Goal: Task Accomplishment & Management: Manage account settings

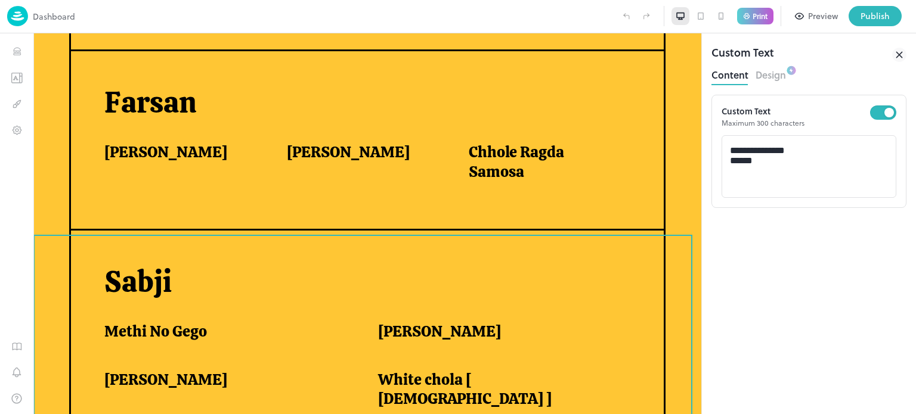
scroll to position [1006, 0]
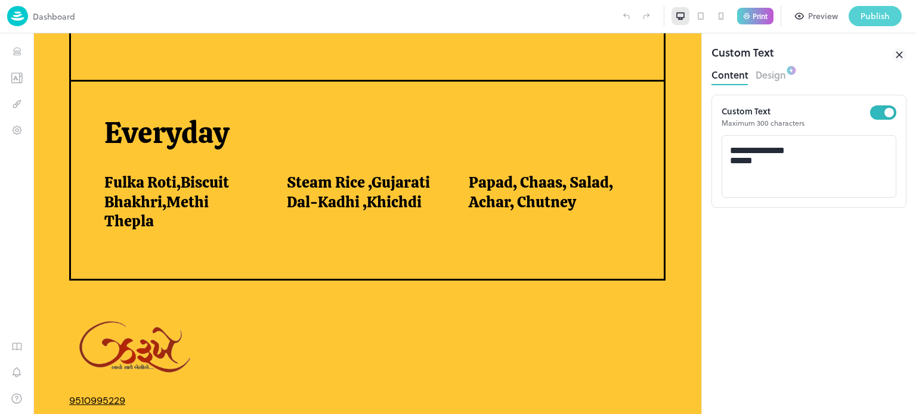
click at [871, 26] on button "Publish" at bounding box center [874, 16] width 53 height 20
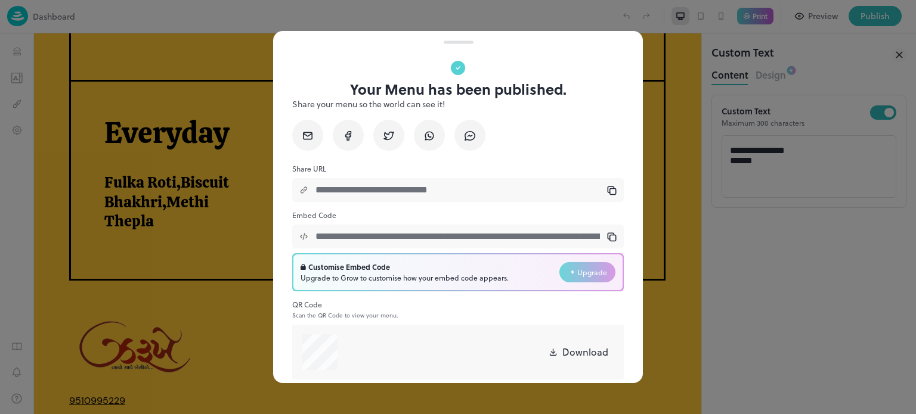
click at [788, 220] on div at bounding box center [458, 207] width 916 height 414
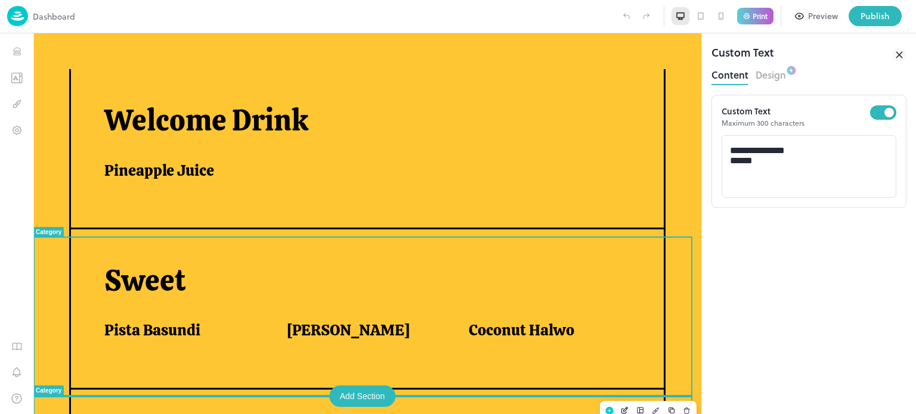
scroll to position [351, 0]
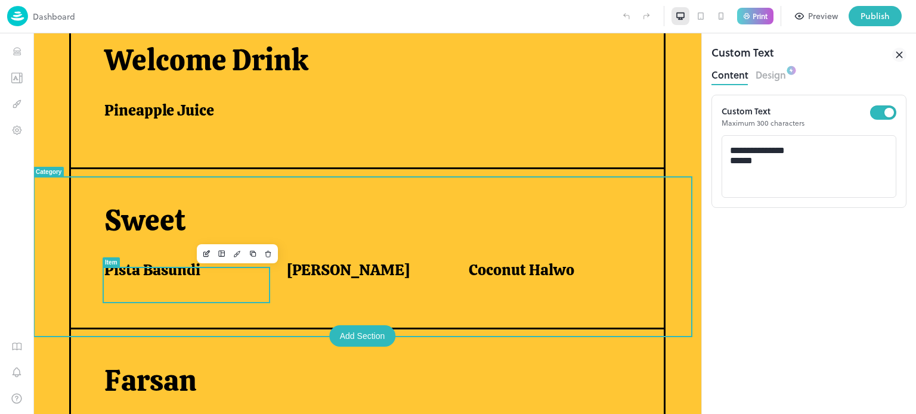
click at [189, 274] on span "Pista Basundi" at bounding box center [152, 271] width 96 height 20
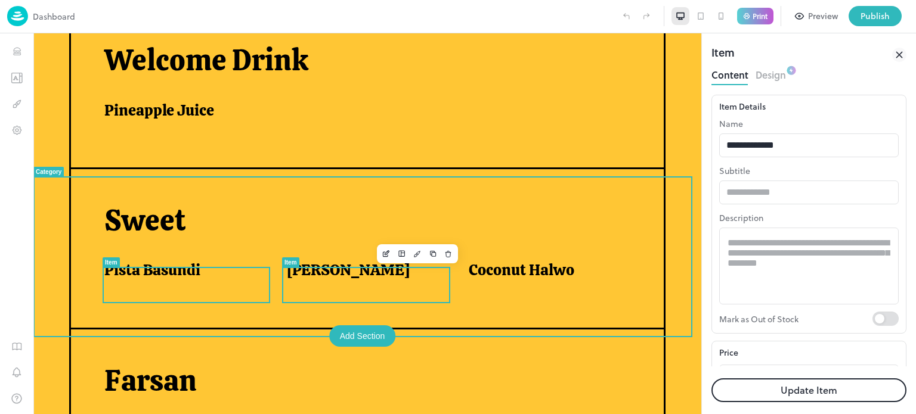
click at [360, 277] on div "[PERSON_NAME]" at bounding box center [363, 271] width 153 height 20
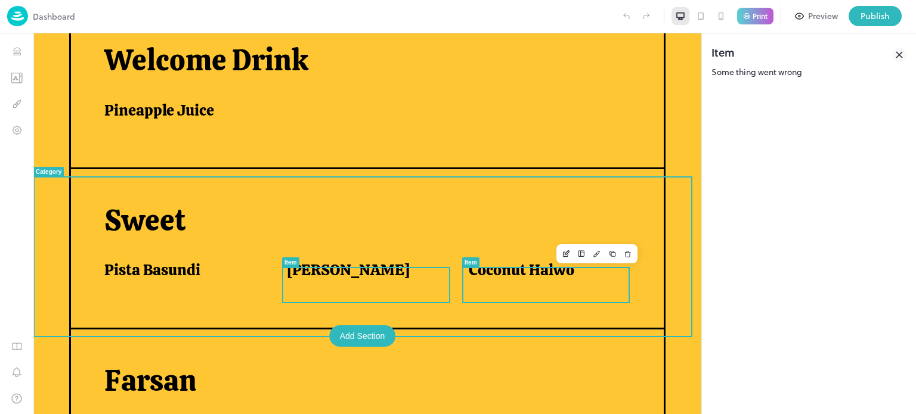
click at [491, 273] on span "Coconut Halwo" at bounding box center [522, 271] width 106 height 20
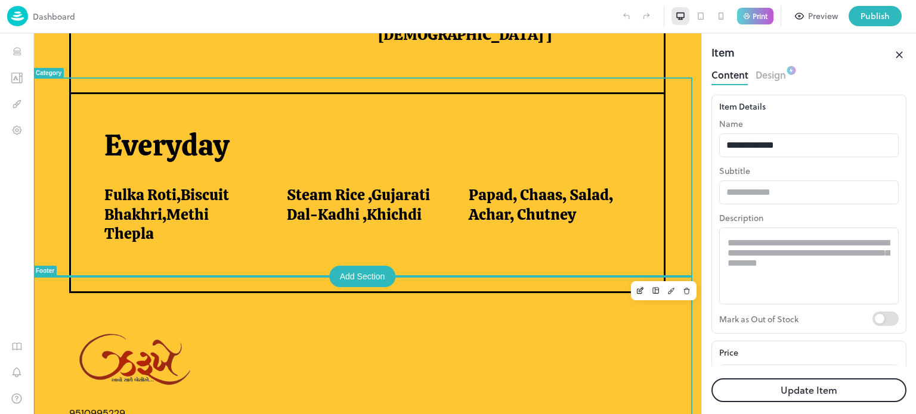
scroll to position [1006, 0]
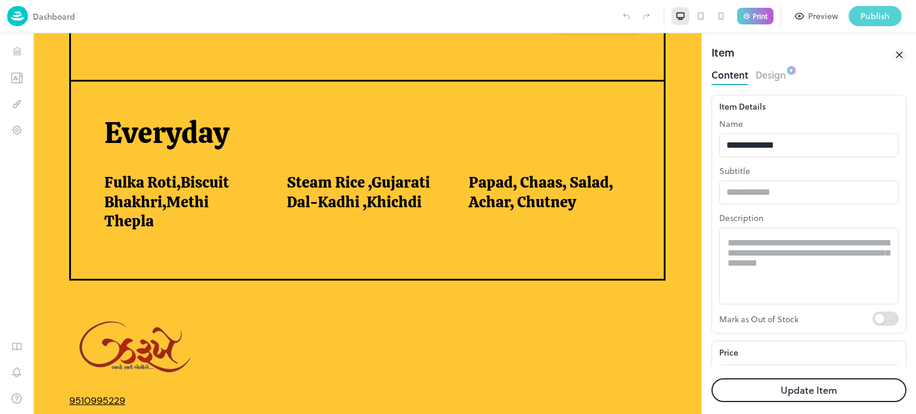
click at [870, 18] on div "Publish" at bounding box center [874, 16] width 29 height 13
